Goal: Obtain resource: Download file/media

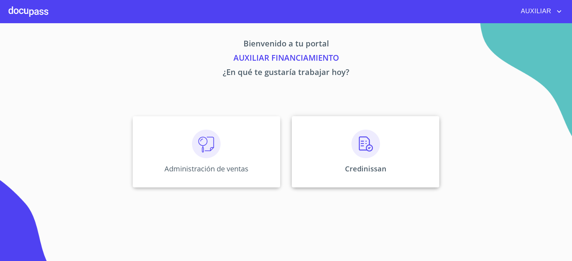
click at [386, 151] on div "Credinissan" at bounding box center [366, 151] width 148 height 71
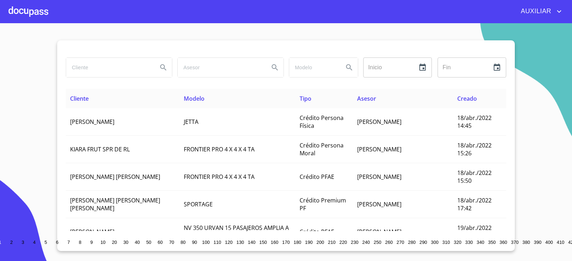
click at [133, 64] on input "search" at bounding box center [109, 67] width 86 height 19
paste input "ALIZARINE [PERSON_NAME]"
type input "ALIZARINE [PERSON_NAME]"
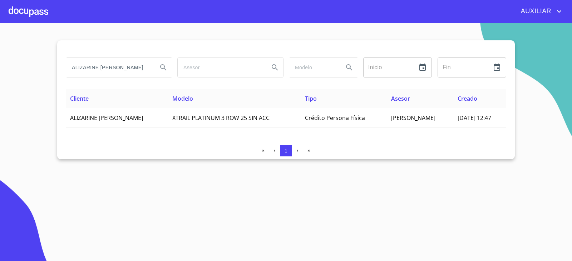
click at [135, 108] on th "Cliente" at bounding box center [117, 98] width 102 height 19
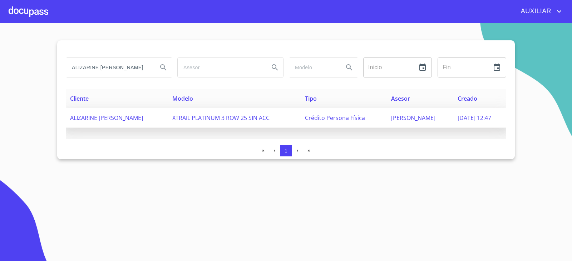
click at [138, 123] on td "ALIZARINE [PERSON_NAME]" at bounding box center [117, 118] width 102 height 20
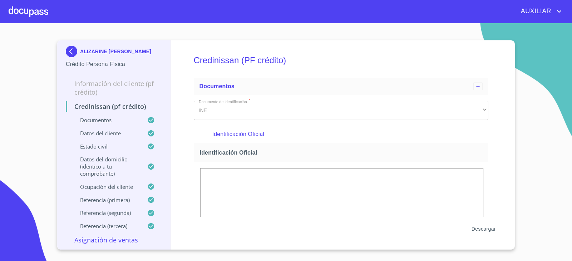
click at [486, 234] on button "Descargar" at bounding box center [484, 229] width 30 height 13
